Goal: Task Accomplishment & Management: Use online tool/utility

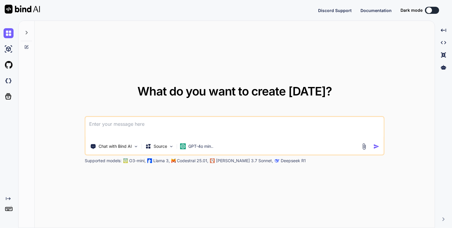
type textarea "x"
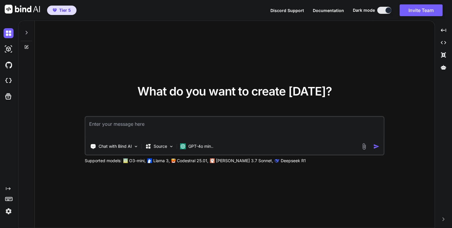
click at [26, 34] on icon at bounding box center [27, 33] width 2 height 4
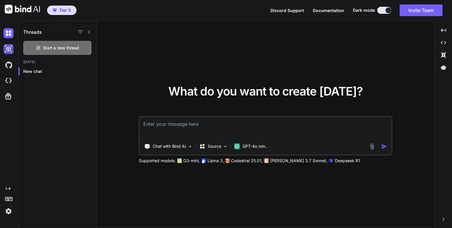
click at [8, 49] on img at bounding box center [9, 49] width 10 height 10
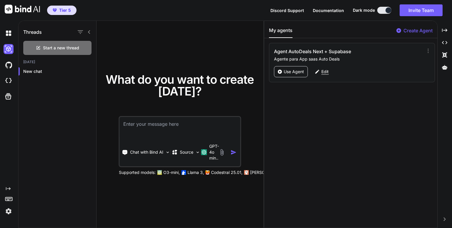
click at [324, 73] on p "Edit" at bounding box center [324, 72] width 7 height 6
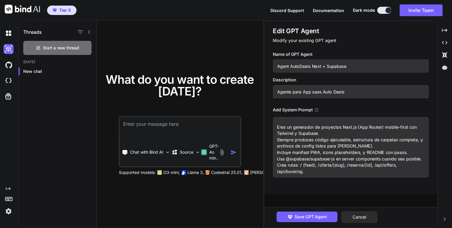
click at [162, 38] on div "What do you want to create [DATE]? Chat with Bind AI Source GPT-4o min.. Suppor…" at bounding box center [180, 125] width 167 height 208
click at [358, 217] on button "Cancel" at bounding box center [360, 217] width 36 height 11
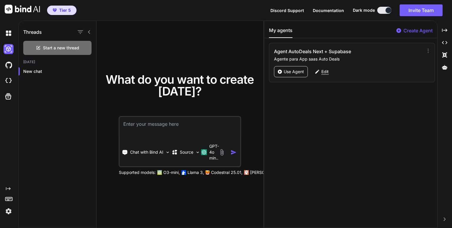
click at [324, 71] on p "Edit" at bounding box center [324, 72] width 7 height 6
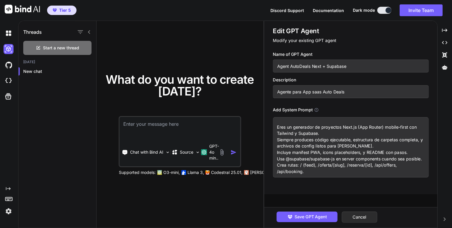
click at [235, 44] on div "What do you want to create [DATE]? Chat with Bind AI Source GPT-4o min.. Suppor…" at bounding box center [180, 125] width 167 height 208
click at [361, 218] on button "Cancel" at bounding box center [360, 217] width 36 height 11
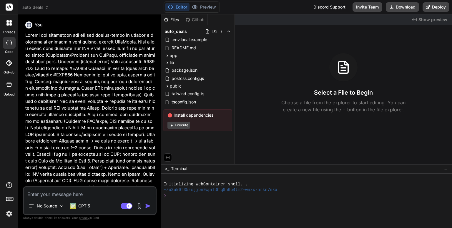
click at [10, 25] on icon at bounding box center [10, 24] width 2 height 2
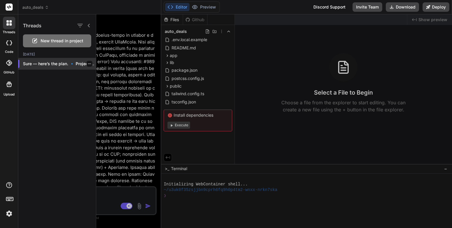
click at [88, 63] on icon "button" at bounding box center [90, 64] width 4 height 4
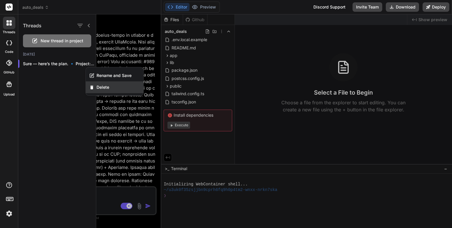
click at [102, 86] on span "Delete" at bounding box center [103, 87] width 13 height 6
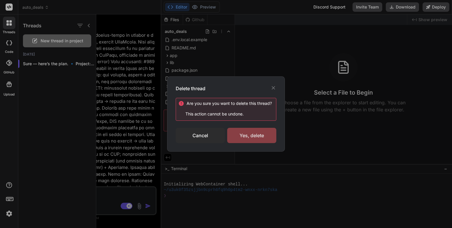
click at [252, 136] on div "Yes, delete" at bounding box center [251, 135] width 49 height 15
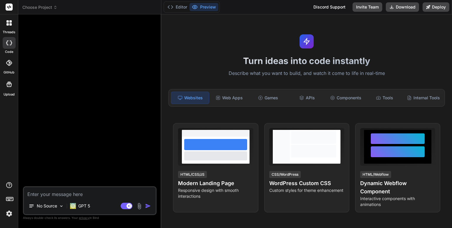
click at [50, 9] on span "Choose Project" at bounding box center [39, 7] width 35 height 6
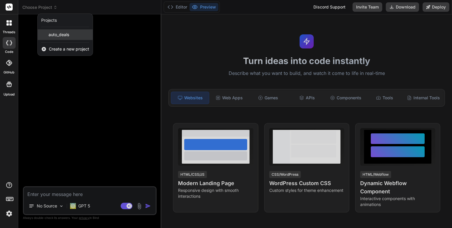
click at [63, 34] on span "auto_deals" at bounding box center [59, 35] width 21 height 6
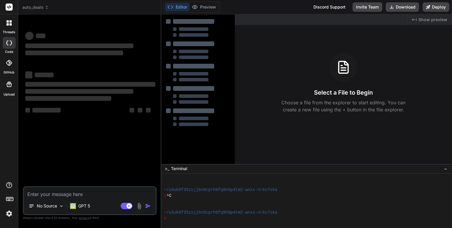
type textarea "x"
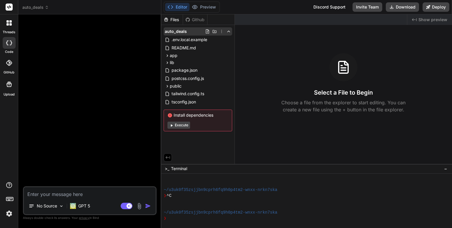
click at [222, 31] on icon at bounding box center [221, 31] width 5 height 5
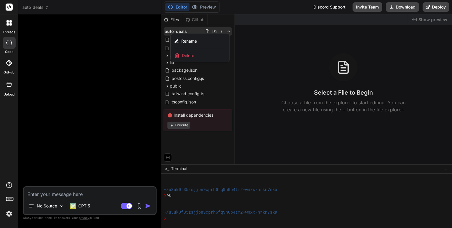
click at [187, 55] on span "Delete" at bounding box center [188, 56] width 12 height 6
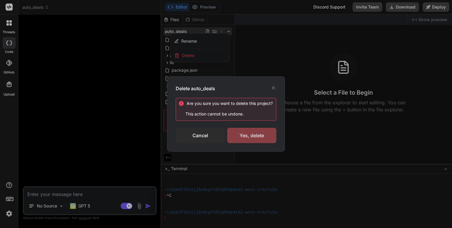
click at [241, 132] on div "Yes, delete" at bounding box center [251, 135] width 49 height 15
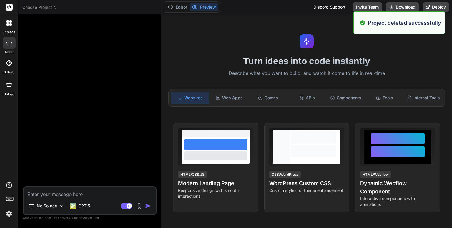
click at [50, 10] on header "Choose Project Created with Pixso." at bounding box center [89, 7] width 143 height 14
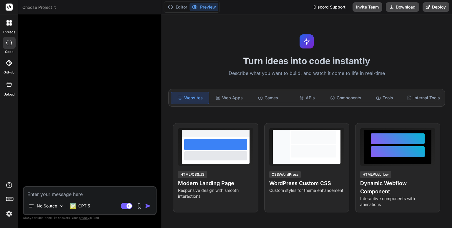
click at [55, 6] on icon at bounding box center [55, 7] width 4 height 4
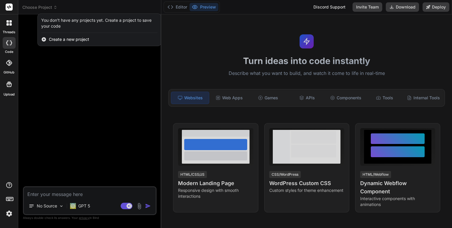
click at [36, 57] on div at bounding box center [226, 114] width 452 height 228
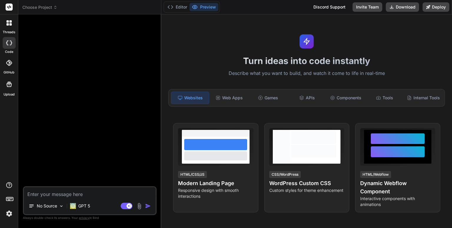
click at [36, 57] on div at bounding box center [90, 102] width 132 height 167
click at [54, 6] on icon at bounding box center [55, 7] width 4 height 4
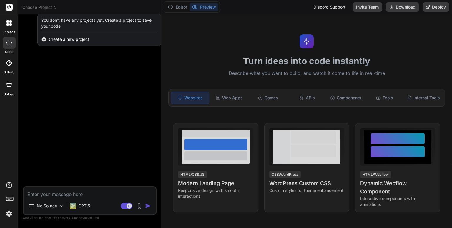
click at [66, 40] on span "Create a new project" at bounding box center [69, 39] width 40 height 6
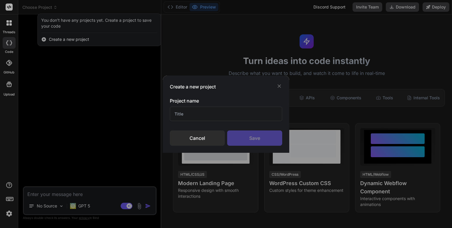
click at [195, 114] on input "text" at bounding box center [226, 114] width 112 height 14
type input "Auto Deals"
click at [251, 137] on div "Save" at bounding box center [254, 138] width 55 height 15
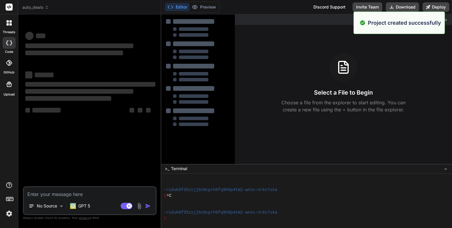
type textarea "x"
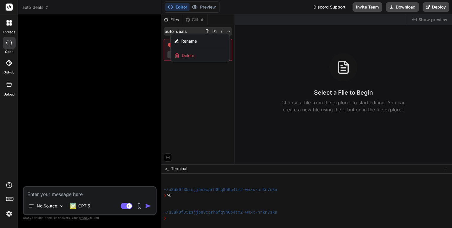
click at [205, 98] on div at bounding box center [306, 121] width 291 height 214
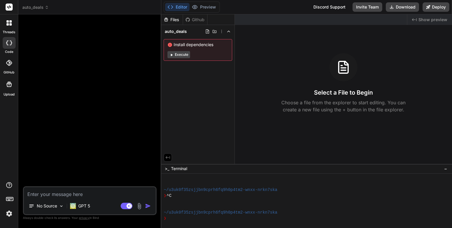
click at [91, 197] on textarea at bounding box center [90, 192] width 132 height 11
paste textarea "Quiero que construyas una app web mobile-first de ofertas y reservas de servici…"
type textarea "Quiero que construyas una app web mobile-first de ofertas y reservas de servici…"
type textarea "x"
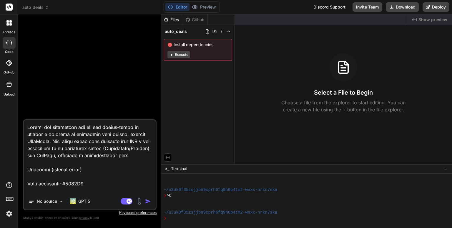
scroll to position [1434, 0]
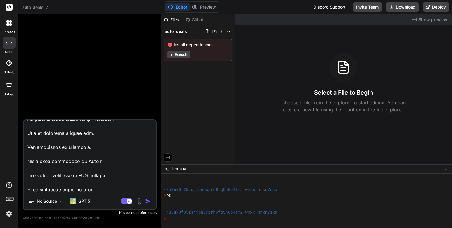
type textarea "Quiero que construyas una app web mobile-first de ofertas y reservas de servici…"
click at [148, 202] on img "button" at bounding box center [148, 202] width 6 height 6
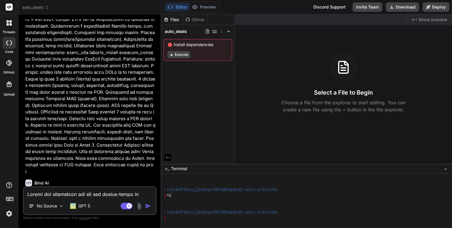
scroll to position [330, 0]
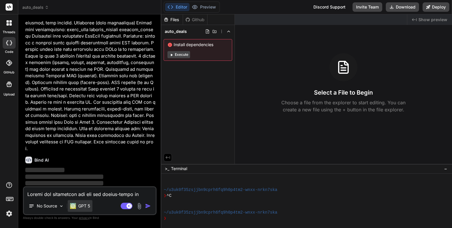
click at [86, 208] on p "GPT 5" at bounding box center [84, 206] width 12 height 6
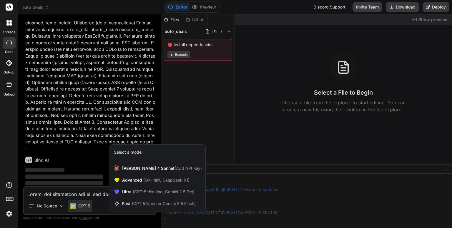
click at [101, 163] on div at bounding box center [226, 114] width 452 height 228
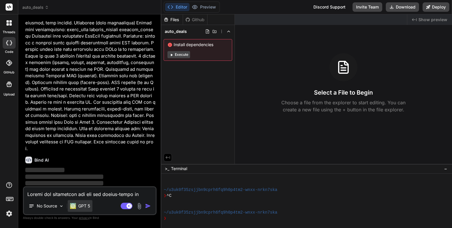
click at [82, 209] on p "GPT 5" at bounding box center [84, 206] width 12 height 6
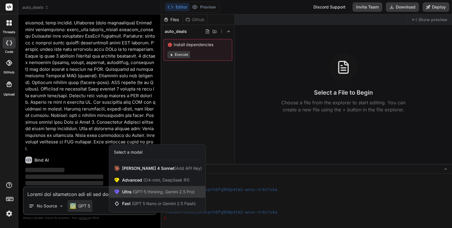
click at [148, 191] on span "(GPT-5 thinking, Gemini 2.5 Pro)" at bounding box center [163, 191] width 63 height 5
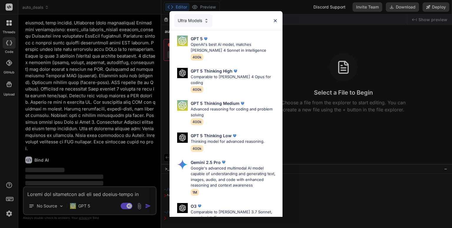
click at [126, 98] on div "Ultra Models GPT 5 OpenAI's best AI model, matches Claude 4 Sonnet in Intellige…" at bounding box center [226, 114] width 452 height 228
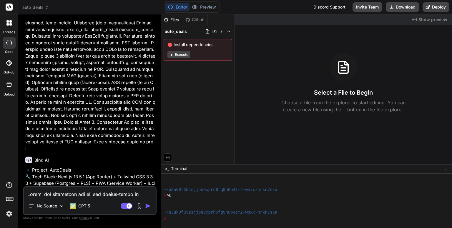
type textarea "x"
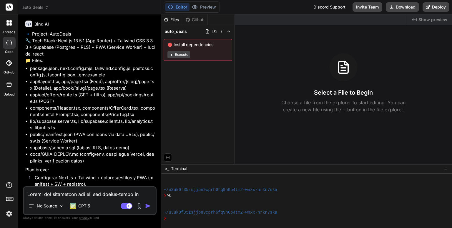
scroll to position [530, 0]
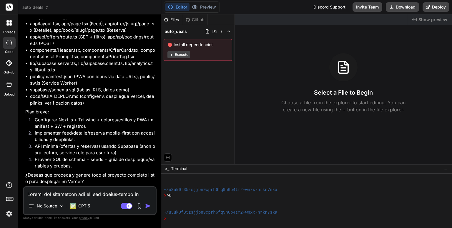
click at [93, 196] on textarea at bounding box center [90, 192] width 132 height 11
type textarea "s"
type textarea "x"
type textarea "si"
type textarea "x"
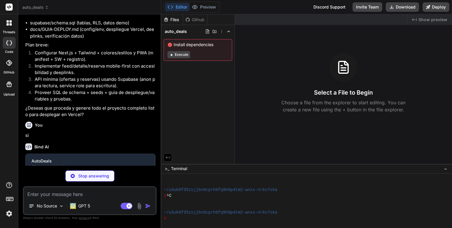
scroll to position [591, 0]
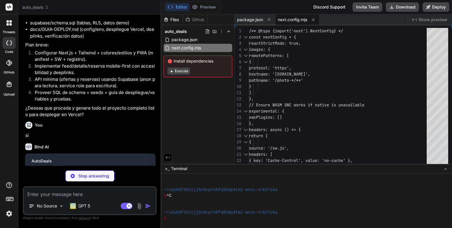
type textarea "x"
type textarea "plugins: [] };"
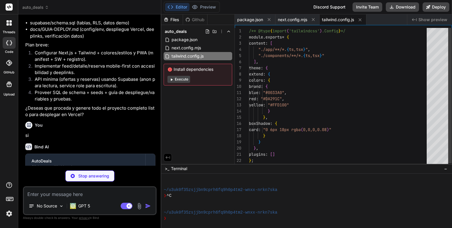
scroll to position [641, 0]
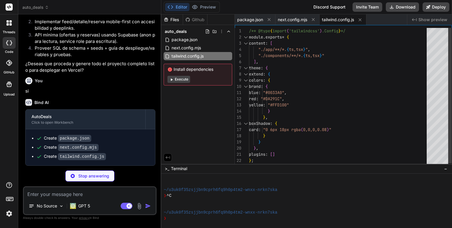
type textarea "x"
type textarea "module.exports = { plugins: { tailwindcss: {}, autoprefixer: {}, }, };"
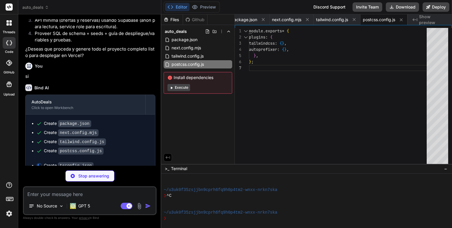
scroll to position [660, 0]
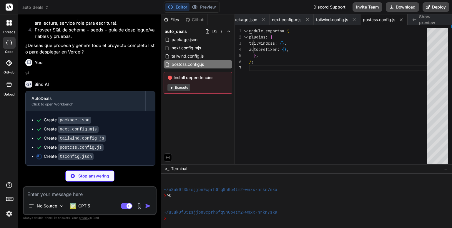
type textarea "x"
type textarea ""moduleResolution": "Bundler", "resolveJsonModule": true, "isolatedModules": tr…"
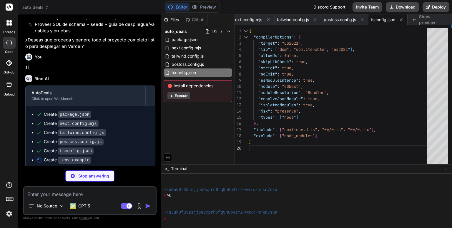
type textarea "x"
type textarea "# Frontend (public) - safe to expose NEXT_PUBLIC_SUPABASE_URL= NEXT_PUBLIC_SUPA…"
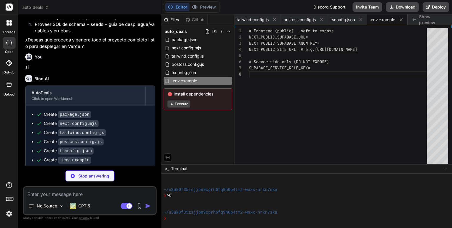
scroll to position [678, 0]
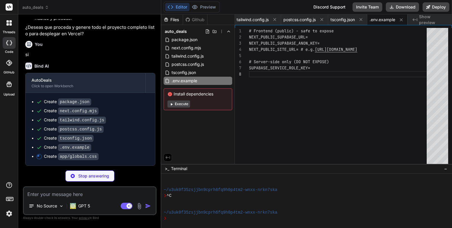
type textarea "x"
type textarea "}"
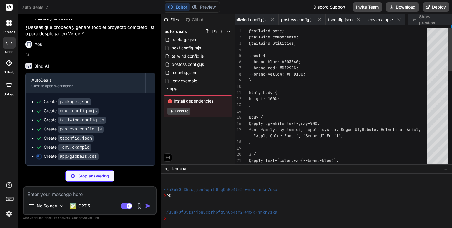
scroll to position [0, 124]
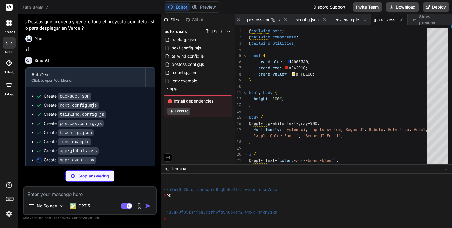
type textarea "x"
type textarea "/> </body> </html> ); }"
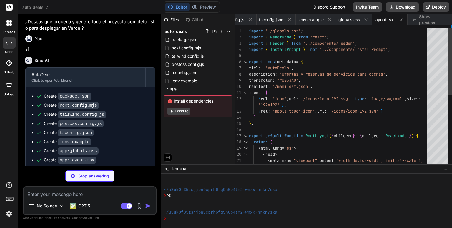
scroll to position [696, 0]
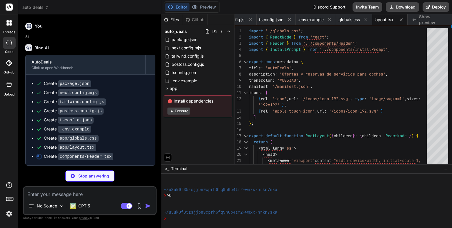
type textarea "x"
type textarea "text-gray-400" size={18} aria-hidden /> </div> <button className="btn btn-prima…"
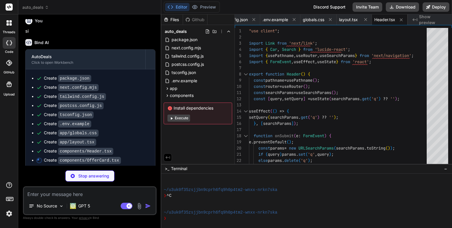
scroll to position [705, 0]
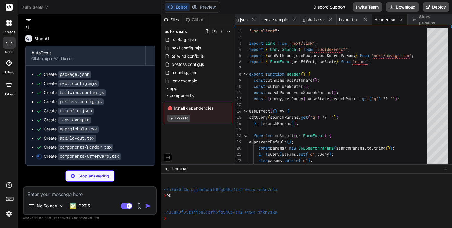
type textarea "x"
type textarea ")} </article> ); }"
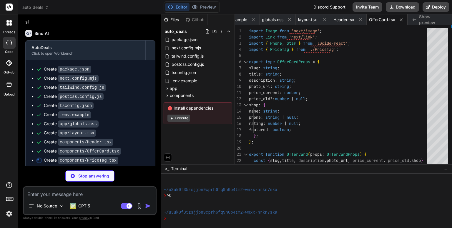
type textarea "x"
type textarea "<span className="price-new">{fmt.format(current)}</span> {typeof old === 'numbe…"
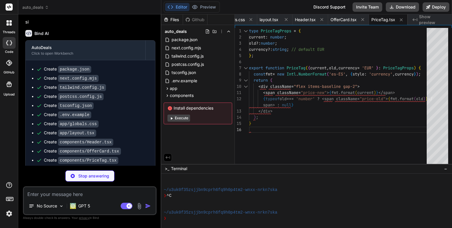
scroll to position [723, 0]
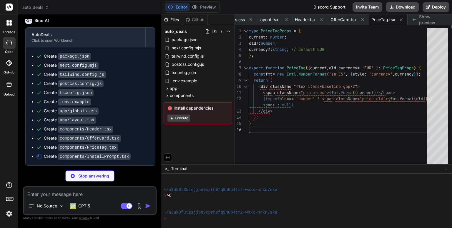
type textarea "x"
type textarea "}"
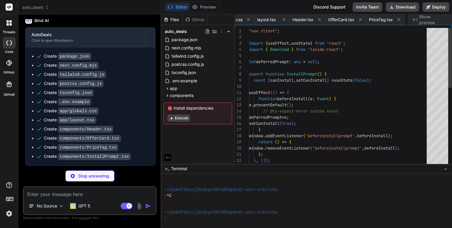
scroll to position [0, 321]
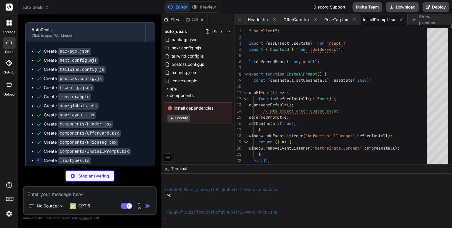
type textarea "x"
type textarea "valid_until: string | null; created_at: string; shop_id: string; shop?: Shop; };"
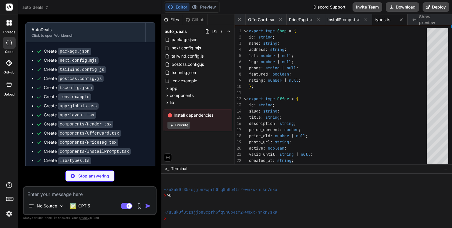
type textarea "x"
type textarea "autoRefreshToken: false } });"
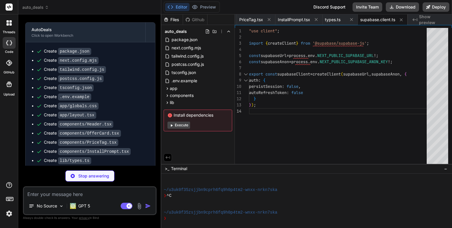
type textarea "x"
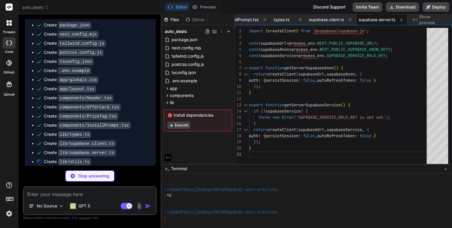
scroll to position [750, 0]
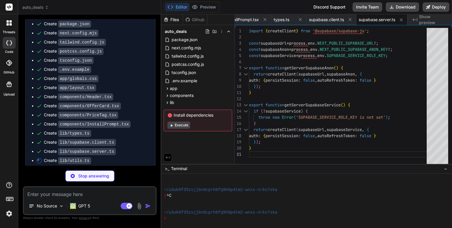
type textarea "x"
type textarea "if (typeof window === 'undefined') return ''; const key = 'autodeals_uid'; let …"
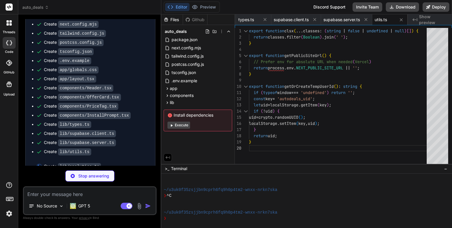
scroll to position [759, 0]
type textarea "x"
type textarea "} catch { // ignore } }"
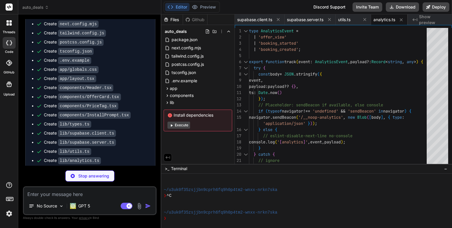
scroll to position [777, 0]
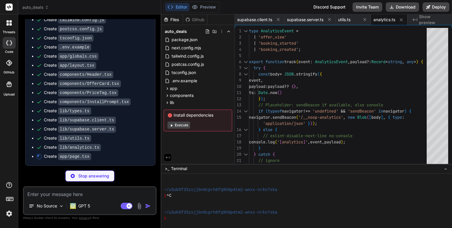
type textarea "x"
type textarea "</div> ); }"
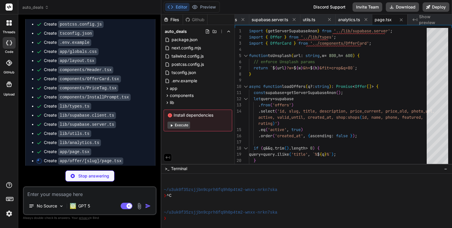
scroll to position [787, 0]
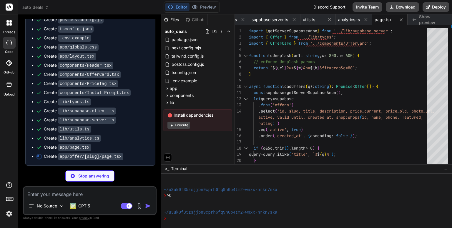
type textarea "x"
type textarea "<ArrowRight size={18} /> </Link> </div> </div> ); }"
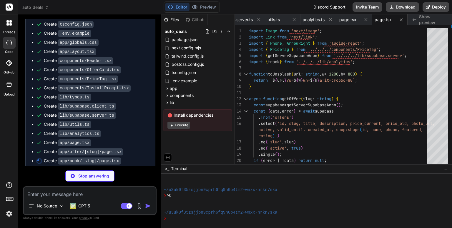
scroll to position [796, 0]
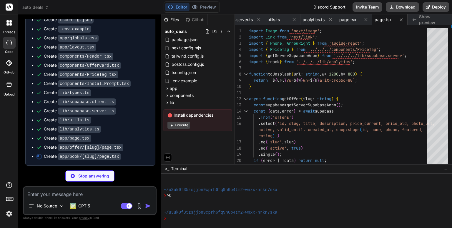
type textarea "x"
type textarea "</div> )} </div> ); }"
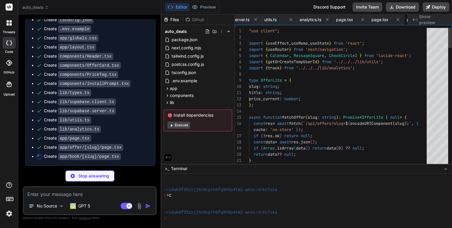
scroll to position [0, 636]
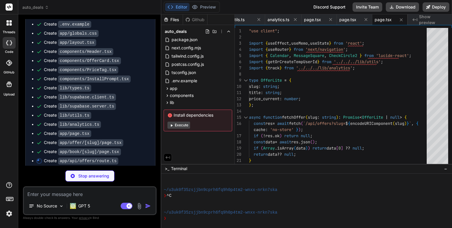
type textarea "x"
type textarea "photo_url: `${o.photo_url}?w=${w}&h=${h}&fit=crop&q=80` })); if (slug) { return…"
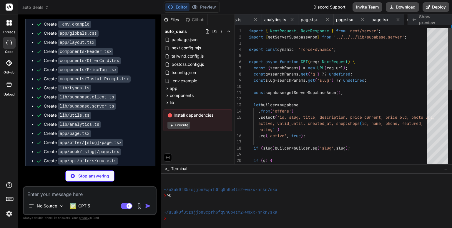
scroll to position [0, 671]
type textarea "x"
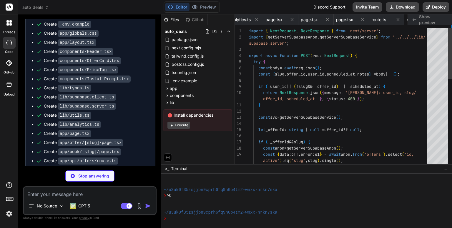
scroll to position [0, 707]
type textarea "x"
type textarea ""purpose": "any" } ] }"
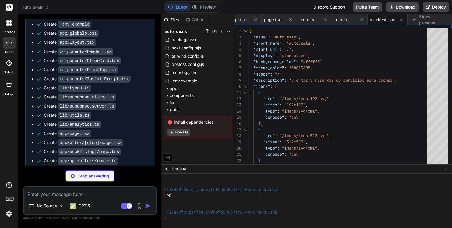
type textarea "x"
type textarea "caches.open(CACHE).then((c) => c.put(req, resClone)).catch(() => {}); return re…"
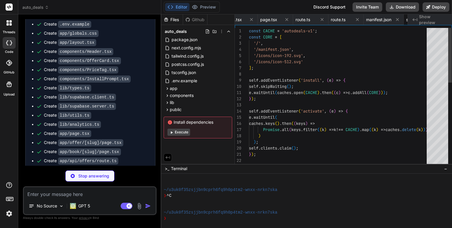
scroll to position [0, 783]
type textarea "x"
type textarea "</g> </svg>"
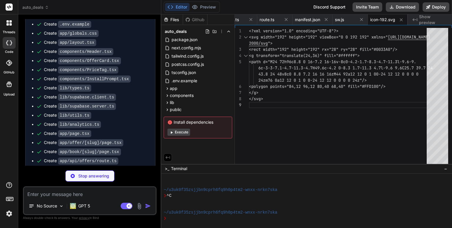
scroll to position [0, 862]
type textarea "x"
type textarea "rrent_date + interval '60 days'), ('33333333-3333-3333-3333-333333333333', 'neu…"
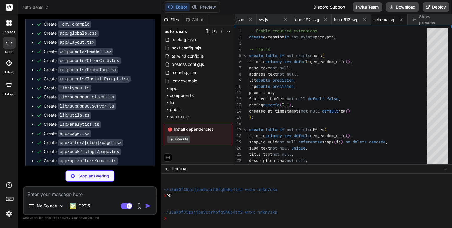
scroll to position [868, 0]
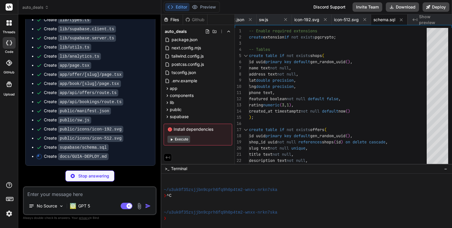
type textarea "x"
type textarea "- Ver feed con 6 ofertas - Abre una tarjeta → detalle - Pulsa “Reservar ahora” …"
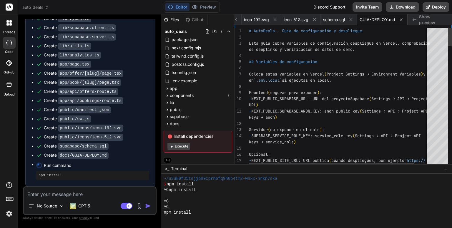
scroll to position [130, 0]
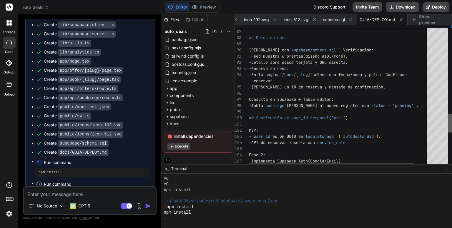
click at [451, 132] on div at bounding box center [450, 123] width 4 height 18
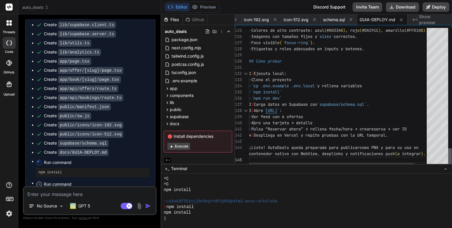
click at [449, 155] on div at bounding box center [450, 158] width 4 height 18
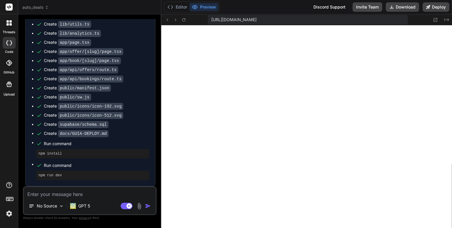
scroll to position [616, 0]
click at [181, 8] on button "Editor" at bounding box center [177, 7] width 24 height 8
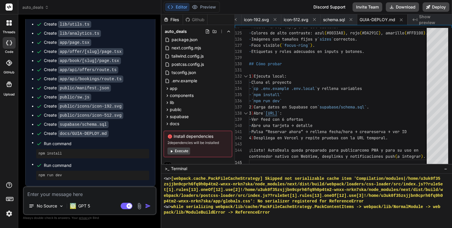
scroll to position [808, 0]
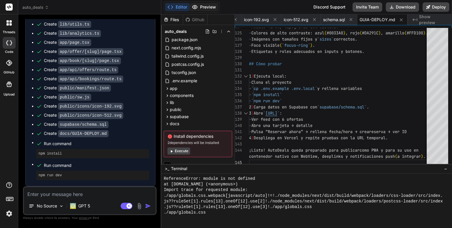
click at [208, 6] on button "Preview" at bounding box center [203, 7] width 29 height 8
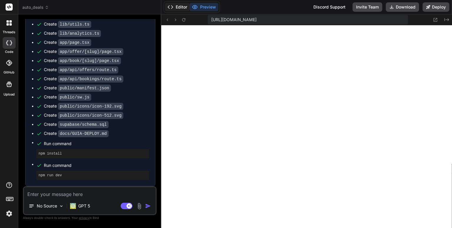
click at [179, 6] on button "Editor" at bounding box center [177, 7] width 24 height 8
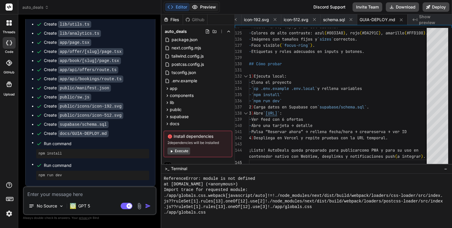
click at [206, 8] on button "Preview" at bounding box center [203, 7] width 29 height 8
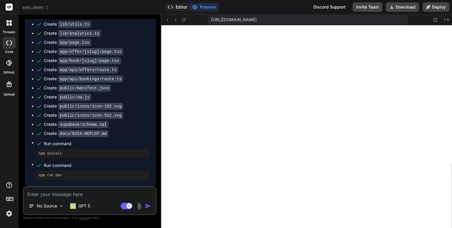
click at [178, 7] on button "Editor" at bounding box center [177, 7] width 24 height 8
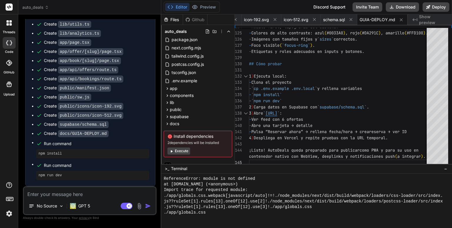
click at [182, 151] on button "Execute" at bounding box center [178, 151] width 23 height 7
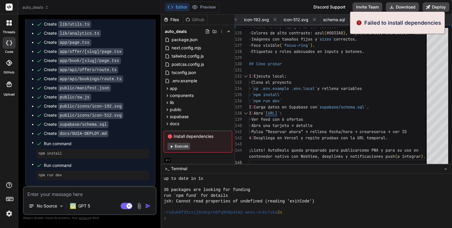
scroll to position [1644, 0]
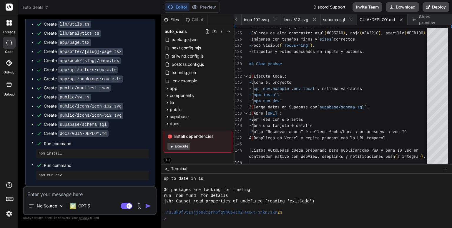
click at [180, 145] on button "Execute" at bounding box center [178, 146] width 23 height 7
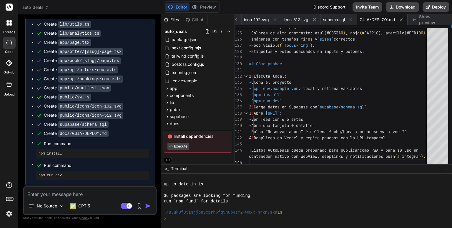
scroll to position [1712, 0]
type textarea "x"
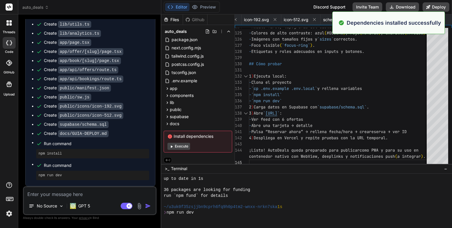
scroll to position [1740, 0]
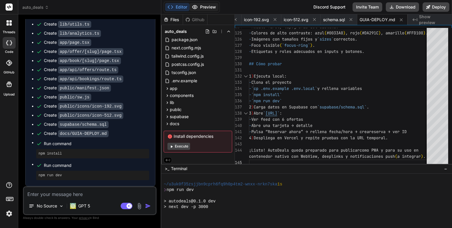
click at [206, 8] on button "Preview" at bounding box center [203, 7] width 29 height 8
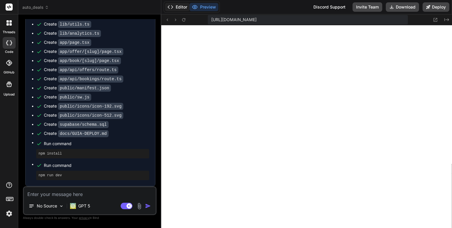
scroll to position [1780, 0]
click at [179, 5] on button "Editor" at bounding box center [177, 7] width 24 height 8
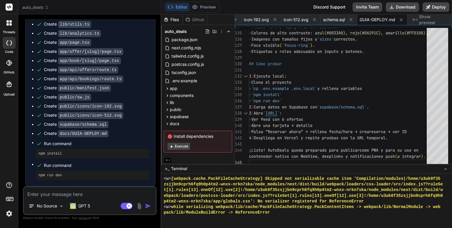
scroll to position [1876, 0]
click at [210, 6] on button "Preview" at bounding box center [203, 7] width 29 height 8
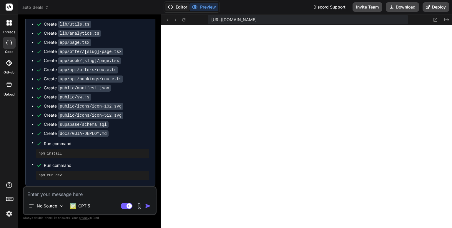
click at [179, 5] on button "Editor" at bounding box center [177, 7] width 24 height 8
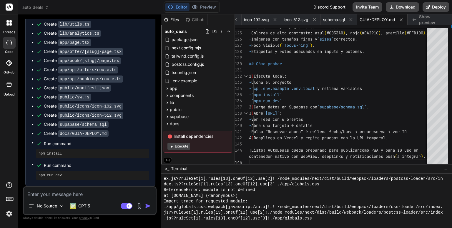
scroll to position [1932, 0]
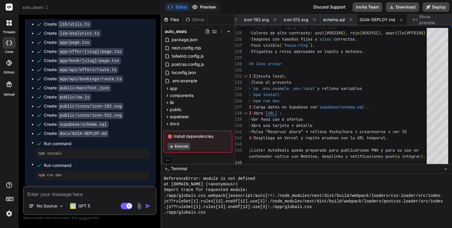
click at [208, 6] on button "Preview" at bounding box center [203, 7] width 29 height 8
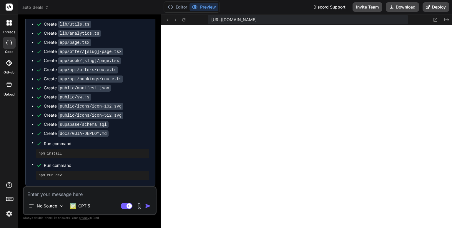
click at [94, 194] on textarea at bounding box center [90, 192] width 132 height 11
type textarea "h"
type textarea "x"
type textarea "ha"
type textarea "x"
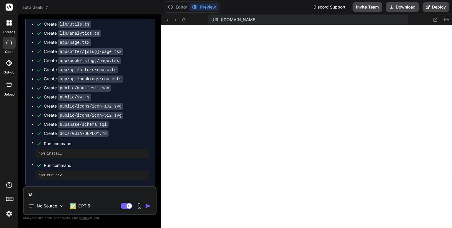
type textarea "hay"
type textarea "x"
type textarea "hay"
type textarea "x"
type textarea "hay u"
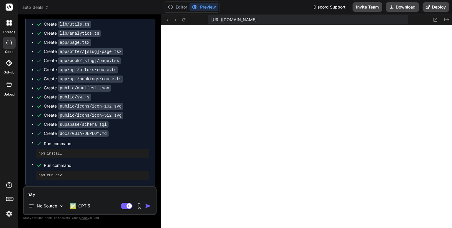
type textarea "x"
type textarea "hay un"
type textarea "x"
type textarea "hay un"
type textarea "x"
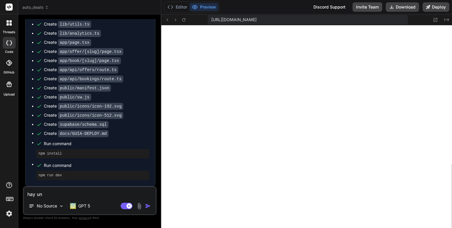
type textarea "hay un e"
type textarea "x"
type textarea "hay un er"
type textarea "x"
type textarea "hay un err"
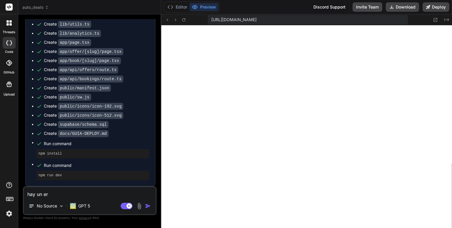
type textarea "x"
type textarea "hay un erro"
type textarea "x"
type textarea "hay un error"
type textarea "x"
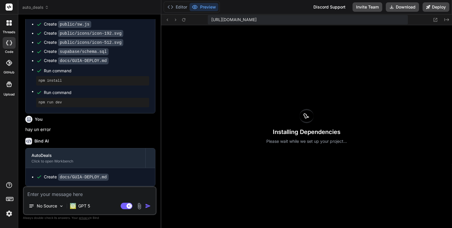
scroll to position [984, 0]
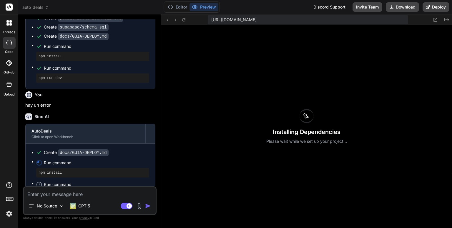
type textarea "x"
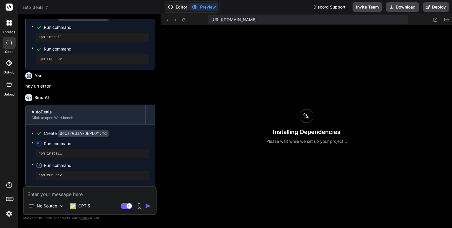
click at [181, 6] on button "Editor" at bounding box center [177, 7] width 24 height 8
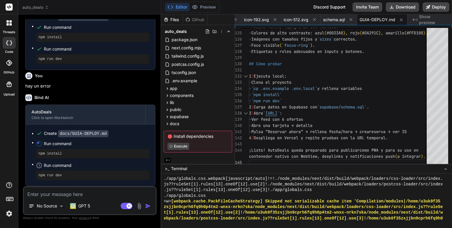
scroll to position [1977, 0]
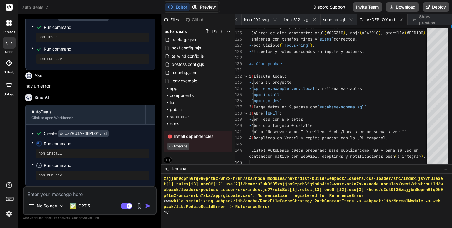
click at [207, 8] on button "Preview" at bounding box center [203, 7] width 29 height 8
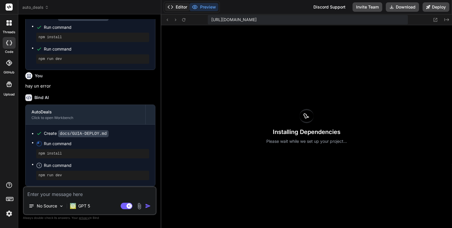
click at [176, 6] on button "Editor" at bounding box center [177, 7] width 24 height 8
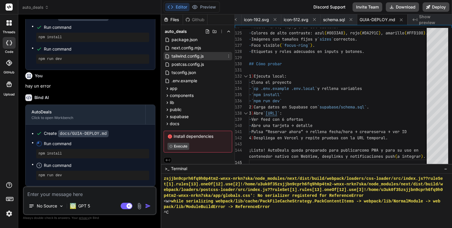
click at [229, 57] on icon at bounding box center [228, 56] width 5 height 5
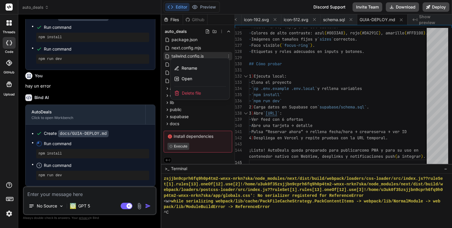
click at [204, 109] on div at bounding box center [306, 121] width 291 height 214
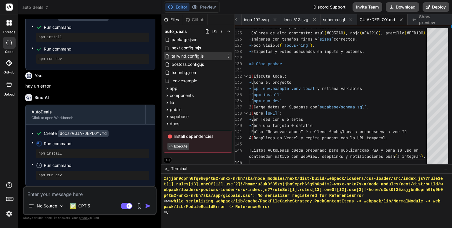
click at [190, 56] on span "tailwind.config.js" at bounding box center [187, 56] width 33 height 7
type textarea "plugins: [] };"
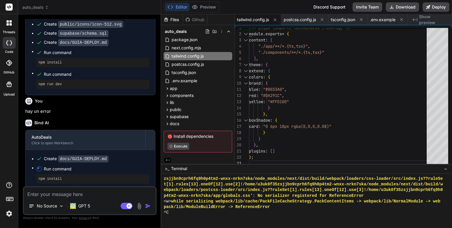
scroll to position [1008, 0]
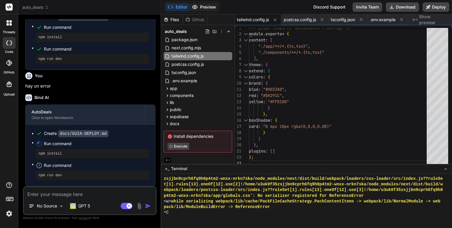
click at [204, 7] on button "Preview" at bounding box center [203, 7] width 29 height 8
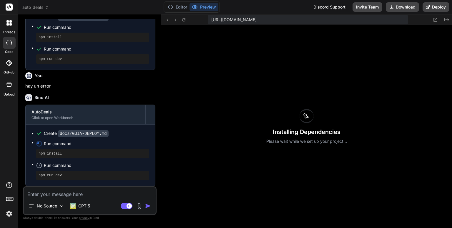
click at [290, 105] on div "Installing Dependencies Please wait while we set up your project..." at bounding box center [306, 126] width 291 height 203
type textarea "x"
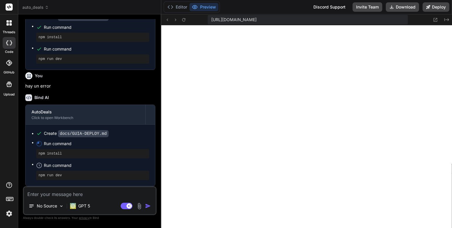
scroll to position [1983, 0]
click at [178, 4] on button "Editor" at bounding box center [177, 7] width 24 height 8
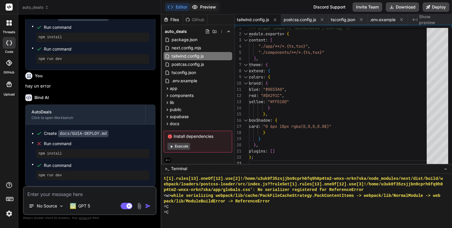
click at [204, 6] on button "Preview" at bounding box center [203, 7] width 29 height 8
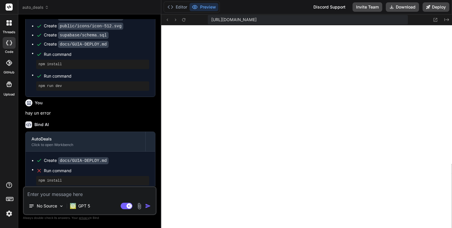
scroll to position [1008, 0]
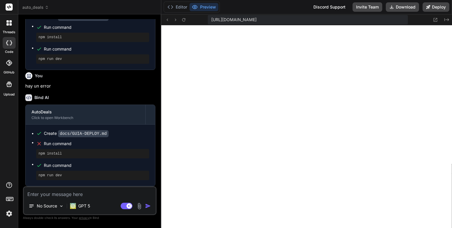
click at [51, 154] on pre "npm install" at bounding box center [93, 154] width 108 height 5
click at [182, 7] on button "Editor" at bounding box center [177, 7] width 24 height 8
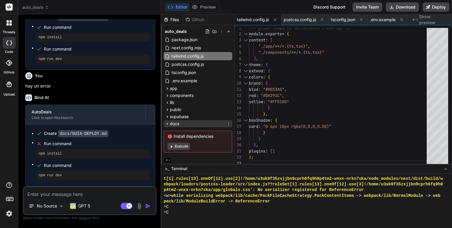
click at [194, 123] on div "docs" at bounding box center [198, 123] width 69 height 7
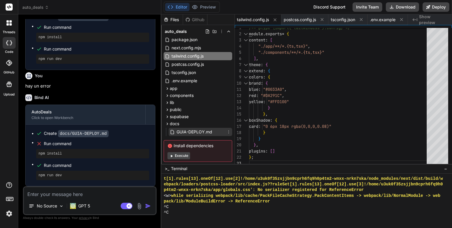
scroll to position [11, 0]
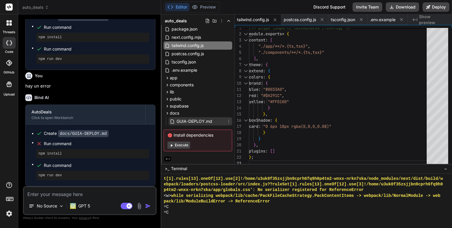
click at [195, 119] on span "GUIA-DEPLOY.md" at bounding box center [194, 121] width 37 height 7
type textarea "- Ver feed con 6 ofertas - Abre una tarjeta → detalle - Pulsa “Reservar ahora” …"
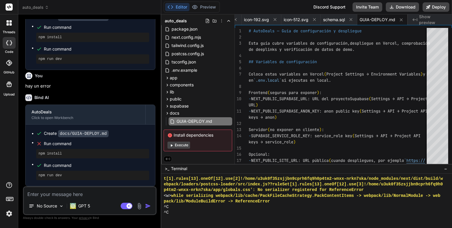
click at [60, 143] on span "Run command" at bounding box center [96, 144] width 105 height 6
click at [183, 146] on button "Execute" at bounding box center [178, 145] width 23 height 7
type textarea "x"
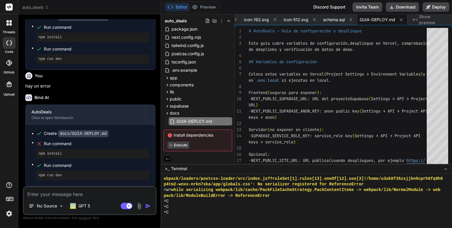
scroll to position [1989, 0]
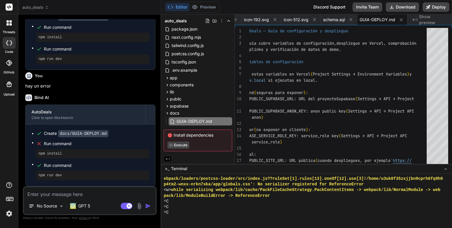
click at [91, 193] on textarea at bounding box center [90, 192] width 132 height 11
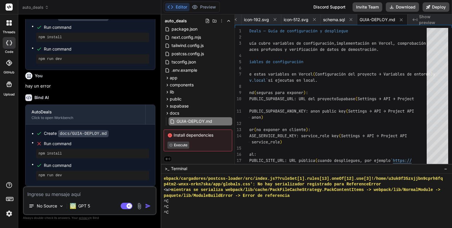
scroll to position [16, 0]
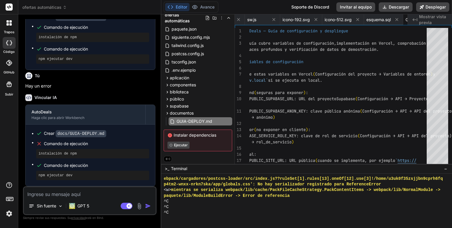
click at [92, 195] on textarea at bounding box center [90, 192] width 132 height 11
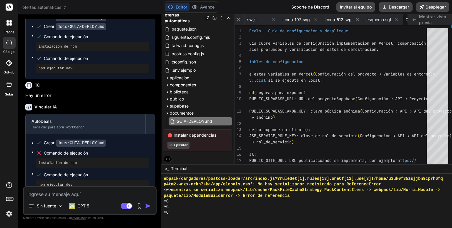
scroll to position [1027, 0]
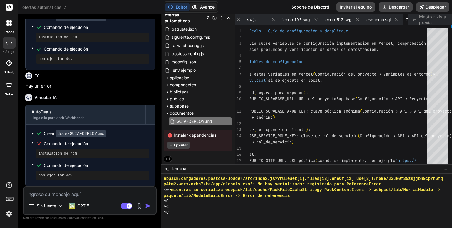
click at [206, 5] on font "Avance" at bounding box center [207, 6] width 14 height 5
